Goal: Task Accomplishment & Management: Complete application form

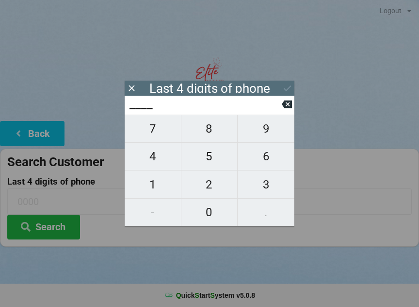
click at [210, 212] on span "0" at bounding box center [210, 212] width 56 height 20
type input "0___"
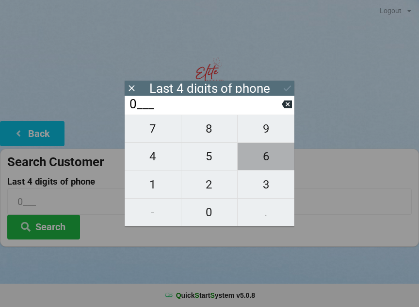
click at [270, 161] on span "6" at bounding box center [266, 156] width 57 height 20
type input "06__"
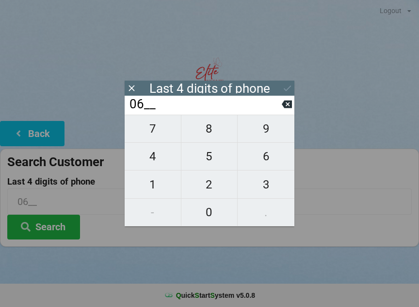
click at [213, 216] on span "0" at bounding box center [210, 212] width 56 height 20
type input "060_"
click at [217, 214] on span "0" at bounding box center [210, 212] width 56 height 20
type input "0600"
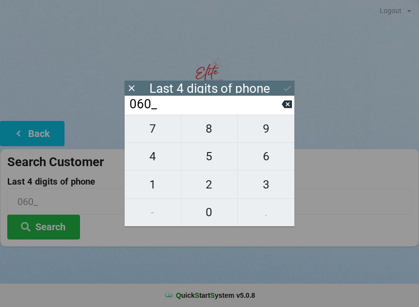
type input "0600"
click at [39, 221] on button "Search" at bounding box center [43, 227] width 73 height 25
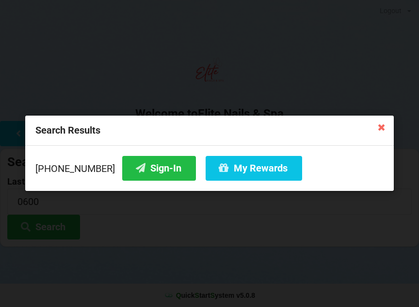
click at [143, 169] on button "Sign-In" at bounding box center [159, 168] width 74 height 25
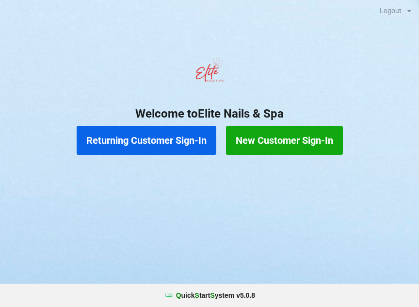
click at [146, 147] on button "Returning Customer Sign-In" at bounding box center [147, 140] width 140 height 29
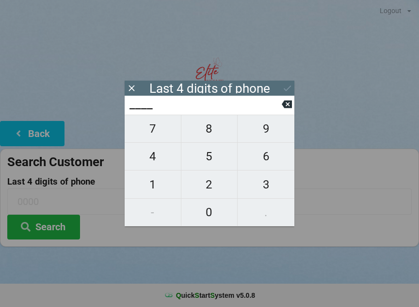
click at [261, 185] on span "3" at bounding box center [266, 184] width 57 height 20
type input "3___"
click at [210, 186] on span "2" at bounding box center [210, 184] width 56 height 20
type input "32__"
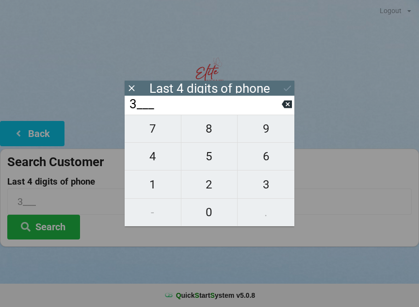
type input "32__"
click at [266, 184] on span "3" at bounding box center [266, 184] width 57 height 20
type input "323_"
click at [156, 187] on span "1" at bounding box center [153, 184] width 56 height 20
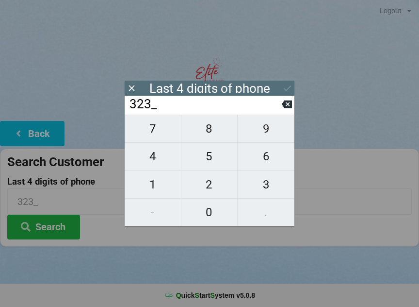
type input "3231"
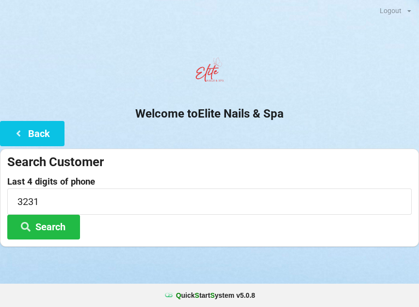
click at [52, 230] on button "Search" at bounding box center [43, 227] width 73 height 25
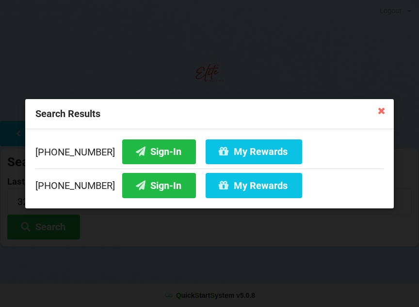
click at [233, 186] on button "My Rewards" at bounding box center [254, 185] width 97 height 25
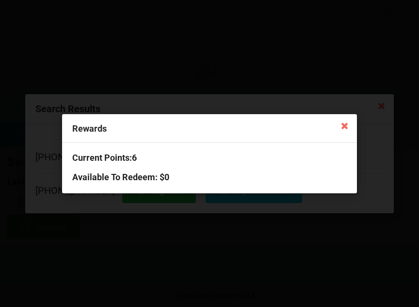
click at [346, 124] on icon at bounding box center [345, 125] width 16 height 16
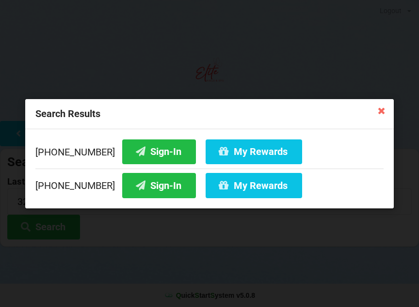
click at [249, 147] on button "My Rewards" at bounding box center [254, 151] width 97 height 25
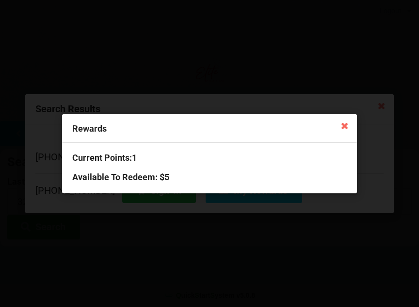
click at [244, 252] on div "Rewards Current Points: 1 Available To Redeem : $5" at bounding box center [209, 153] width 419 height 307
click at [350, 126] on icon at bounding box center [345, 125] width 16 height 16
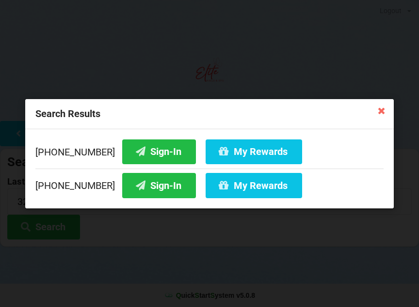
click at [145, 147] on button "Sign-In" at bounding box center [159, 151] width 74 height 25
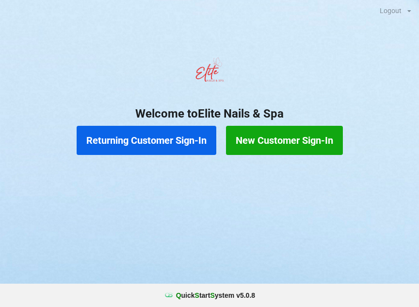
click at [306, 135] on button "New Customer Sign-In" at bounding box center [284, 140] width 117 height 29
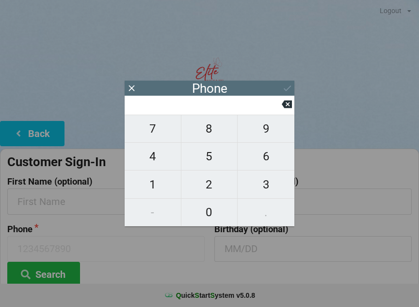
click at [170, 166] on span "4" at bounding box center [153, 156] width 56 height 20
type input "4"
click at [205, 216] on span "0" at bounding box center [210, 212] width 56 height 20
type input "40"
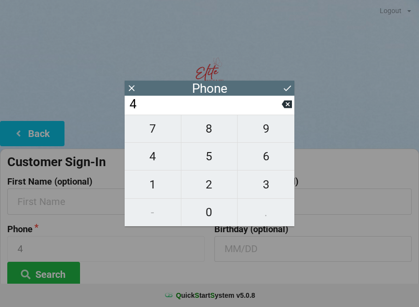
type input "40"
click at [164, 194] on span "1" at bounding box center [153, 184] width 56 height 20
type input "401"
click at [168, 163] on span "4" at bounding box center [153, 156] width 56 height 20
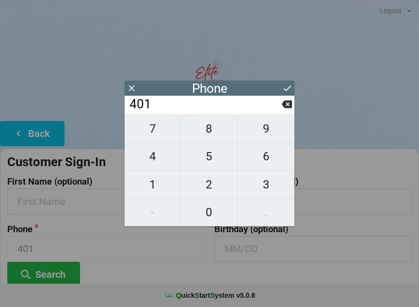
type input "4014"
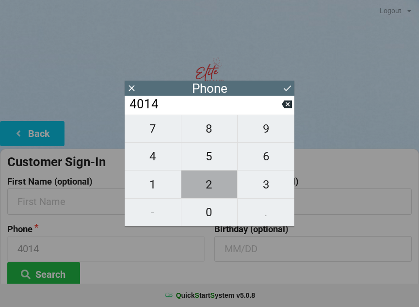
click at [216, 191] on span "2" at bounding box center [210, 184] width 56 height 20
type input "40142"
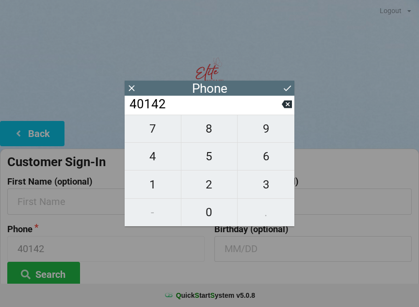
click at [221, 135] on span "8" at bounding box center [210, 128] width 56 height 20
type input "401428"
click at [163, 137] on span "7" at bounding box center [153, 128] width 56 height 20
type input "4014287"
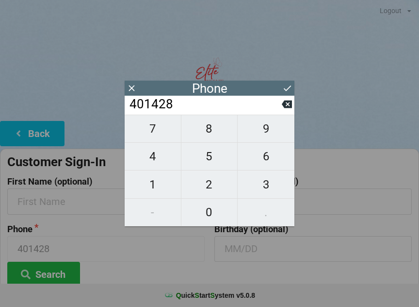
type input "4014287"
click at [288, 106] on icon at bounding box center [287, 104] width 10 height 8
click at [286, 108] on icon at bounding box center [287, 104] width 10 height 8
click at [288, 108] on icon at bounding box center [287, 104] width 10 height 8
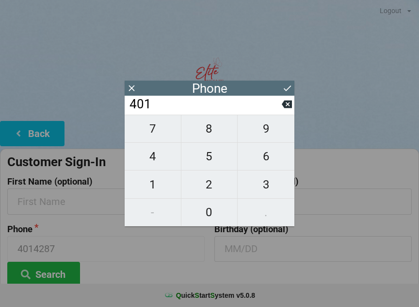
click at [288, 111] on button at bounding box center [287, 104] width 10 height 13
click at [169, 136] on span "7" at bounding box center [153, 128] width 56 height 20
type input "407"
click at [162, 158] on span "4" at bounding box center [153, 156] width 56 height 20
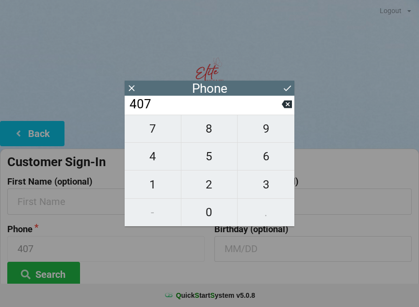
type input "4074"
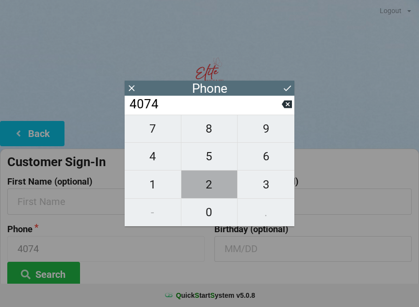
click at [210, 180] on span "2" at bounding box center [210, 184] width 56 height 20
type input "40742"
click at [217, 133] on span "8" at bounding box center [210, 128] width 56 height 20
type input "407428"
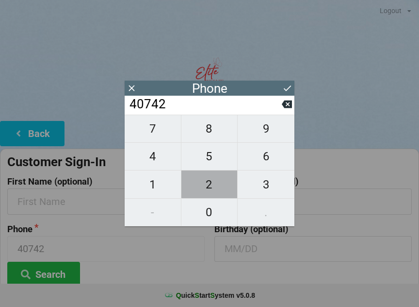
type input "407428"
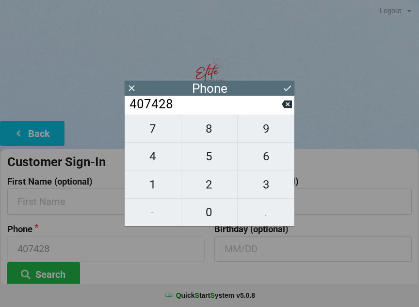
click at [163, 139] on span "7" at bounding box center [153, 128] width 56 height 20
type input "4074287"
click at [212, 186] on span "2" at bounding box center [210, 184] width 56 height 20
type input "40742872"
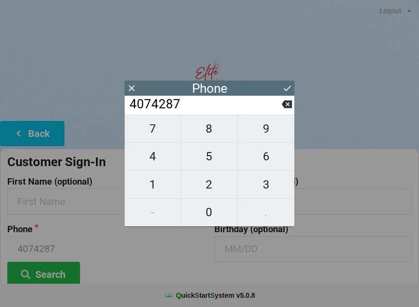
type input "40742872"
click at [287, 105] on icon at bounding box center [287, 104] width 10 height 8
click at [261, 188] on span "3" at bounding box center [266, 184] width 57 height 20
type input "40742873"
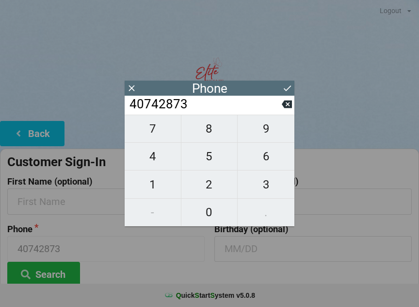
click at [216, 193] on span "2" at bounding box center [210, 184] width 56 height 20
type input "407428732"
click at [290, 108] on icon at bounding box center [287, 104] width 10 height 8
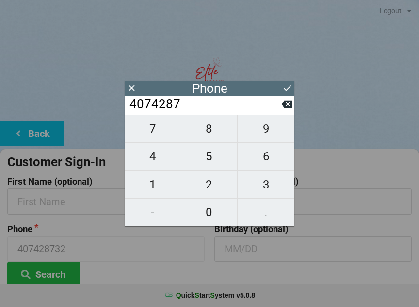
click at [271, 160] on span "6" at bounding box center [266, 156] width 57 height 20
type input "40742876"
click at [266, 190] on span "3" at bounding box center [266, 184] width 57 height 20
type input "407428763"
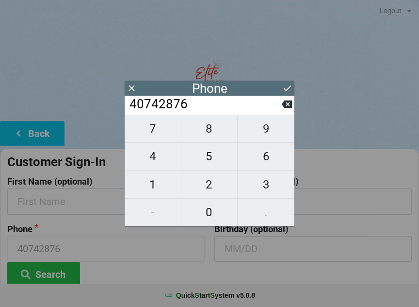
type input "407428763"
click at [219, 135] on span "8" at bounding box center [210, 128] width 56 height 20
type input "4074287638"
click at [290, 85] on icon at bounding box center [287, 88] width 10 height 10
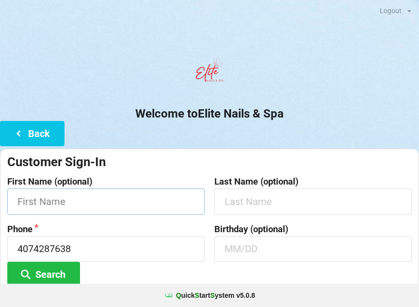
click at [142, 200] on input "text" at bounding box center [106, 201] width 198 height 26
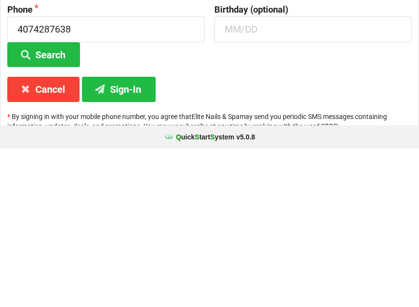
scroll to position [72, 0]
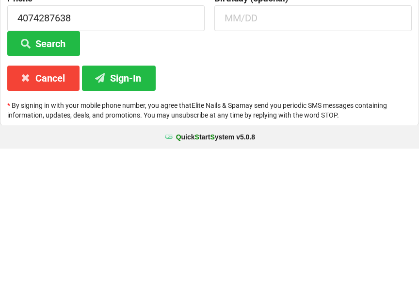
type input "[PERSON_NAME]"
click at [130, 224] on button "Sign-In" at bounding box center [119, 236] width 74 height 25
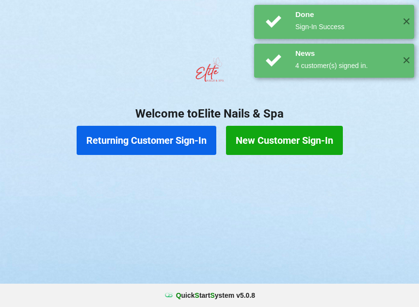
scroll to position [0, 0]
